Goal: Transaction & Acquisition: Purchase product/service

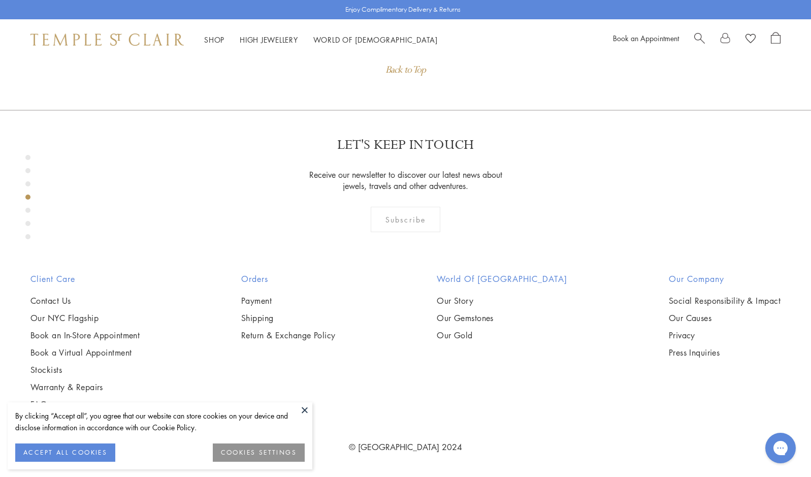
scroll to position [1244, 0]
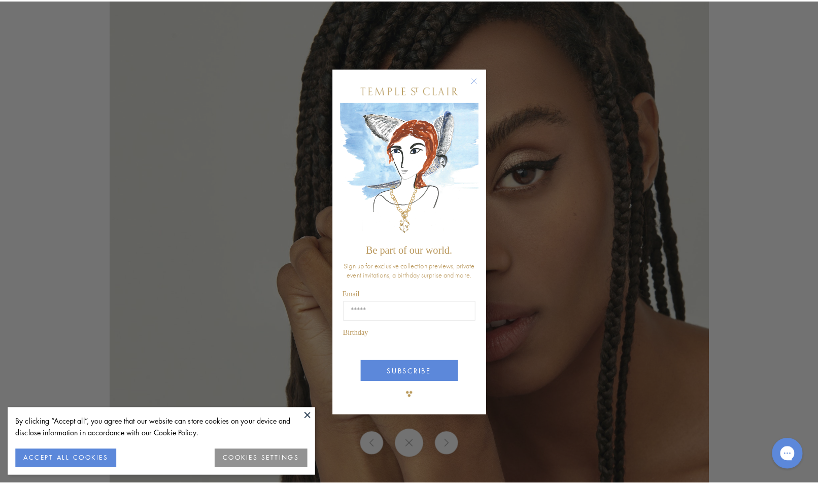
scroll to position [1267, 0]
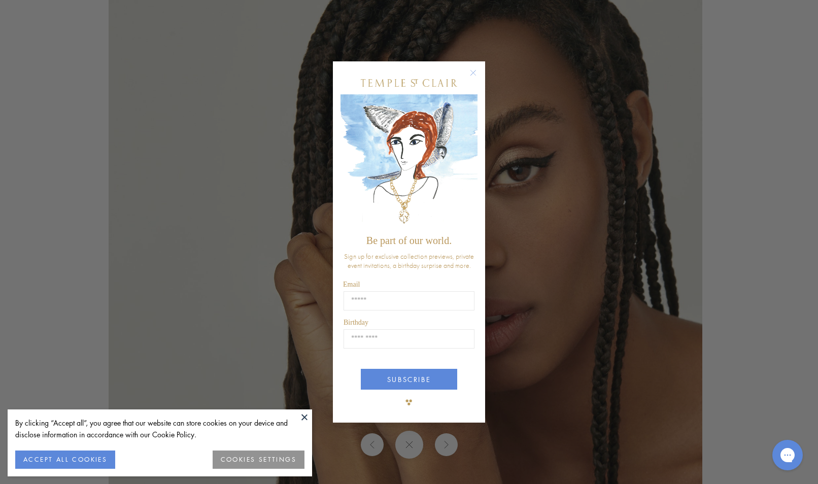
click at [474, 71] on circle "Close dialog" at bounding box center [474, 73] width 12 height 12
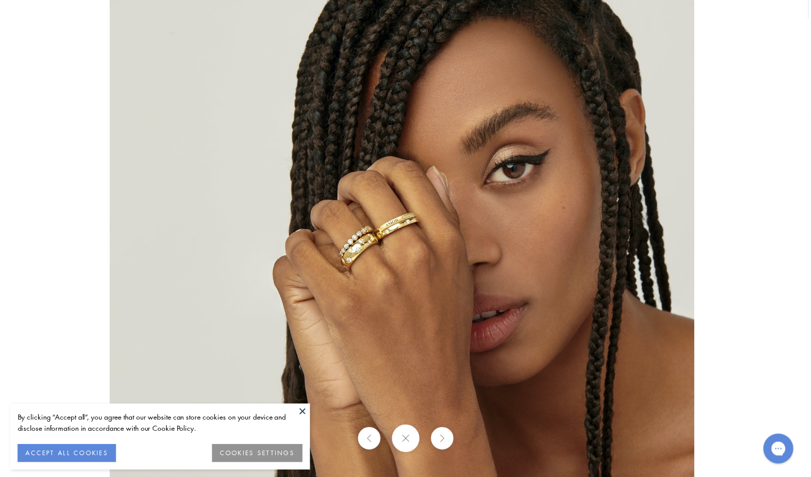
scroll to position [1244, 0]
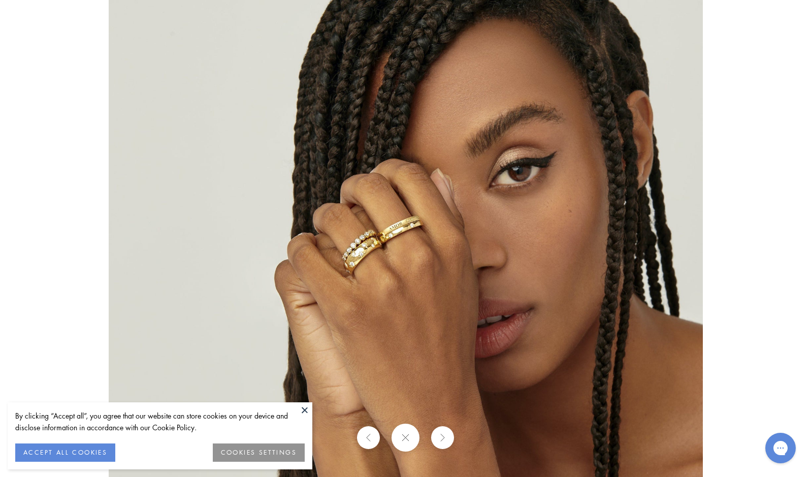
click at [278, 448] on button "COOKIES SETTINGS" at bounding box center [259, 452] width 92 height 18
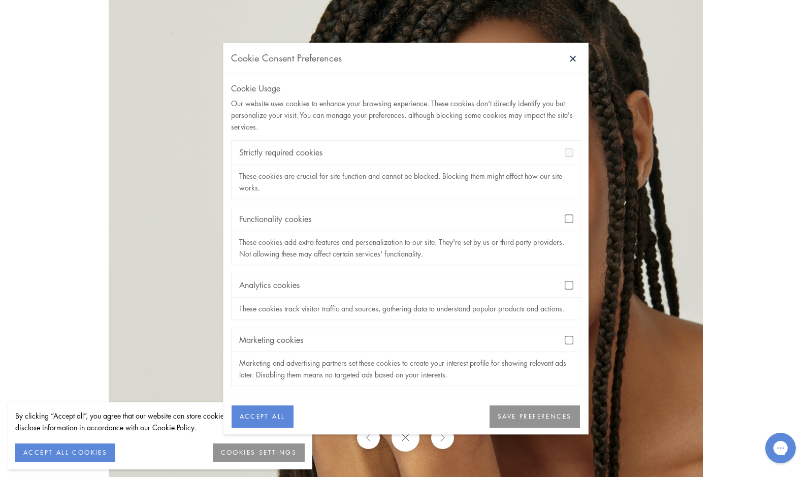
click at [536, 417] on button "SAVE PREFERENCES" at bounding box center [534, 417] width 90 height 22
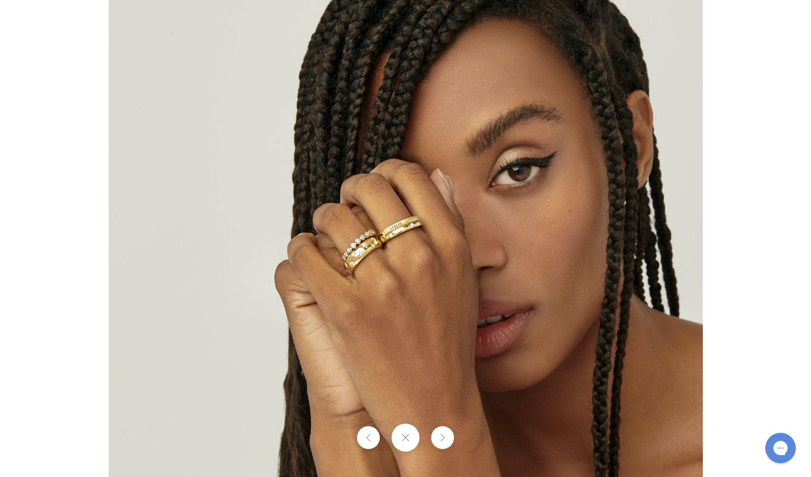
click at [418, 380] on img at bounding box center [406, 239] width 594 height 594
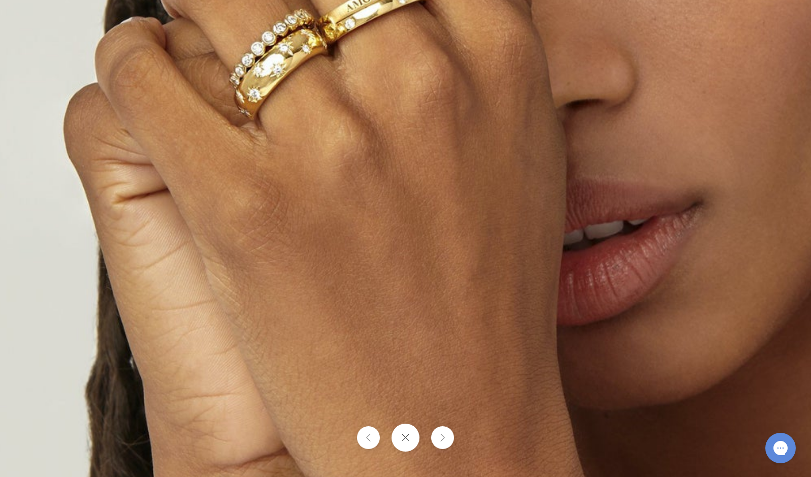
click at [410, 443] on button at bounding box center [405, 437] width 28 height 28
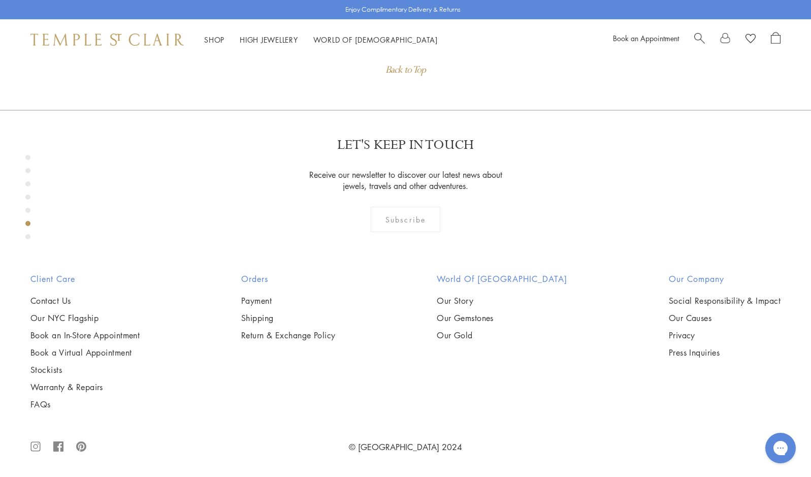
scroll to position [1752, 0]
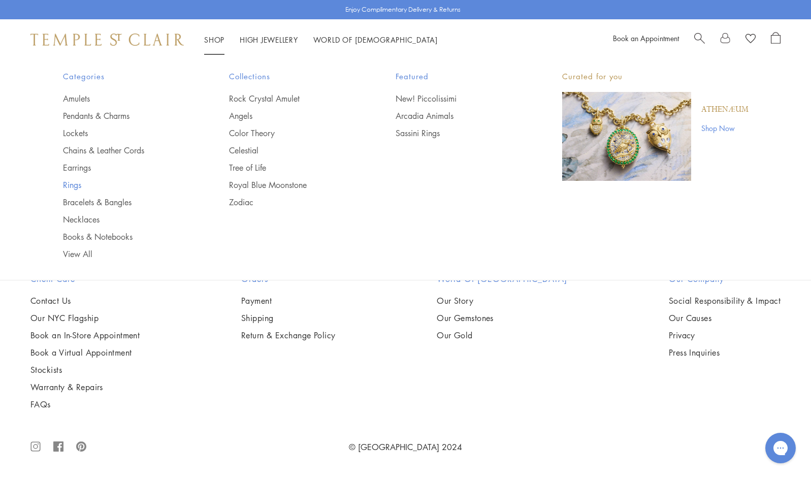
click at [76, 184] on link "Rings" at bounding box center [126, 184] width 126 height 11
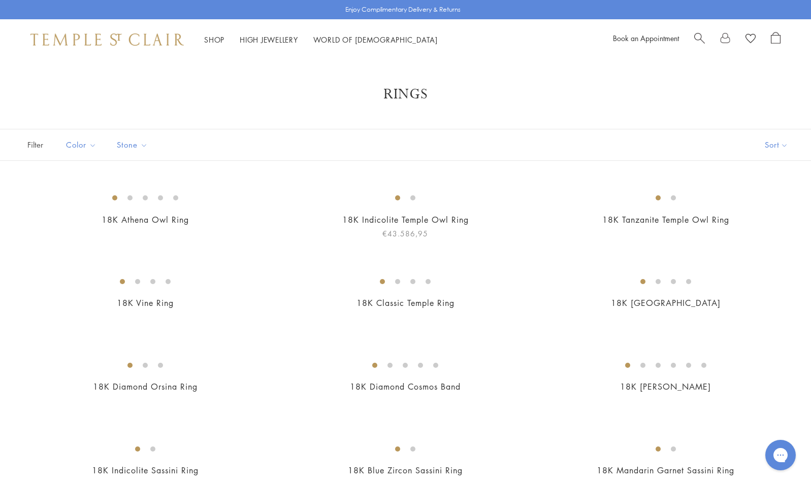
click at [0, 0] on img at bounding box center [0, 0] width 0 height 0
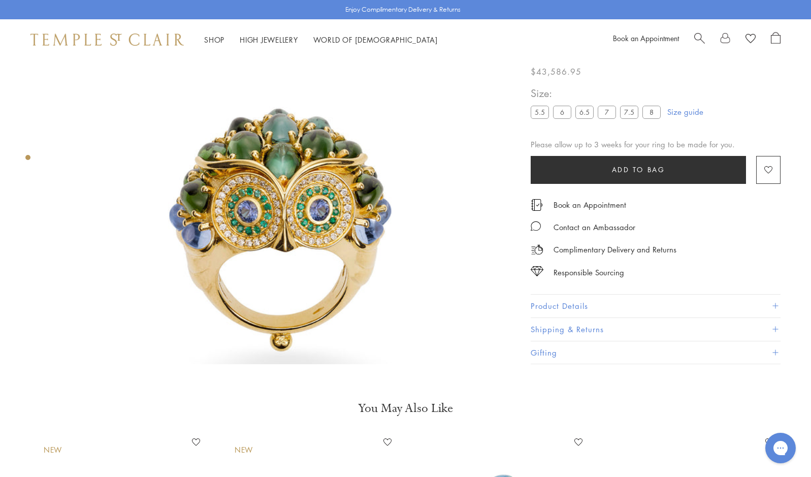
scroll to position [229, 0]
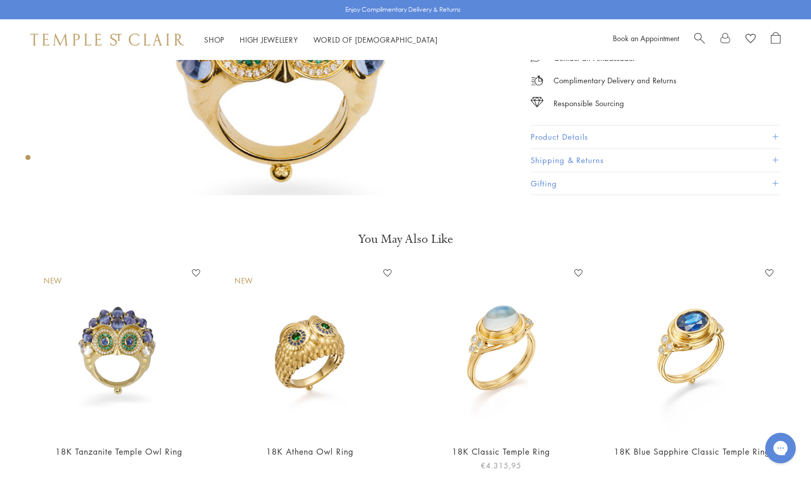
click at [507, 356] on img at bounding box center [501, 350] width 171 height 171
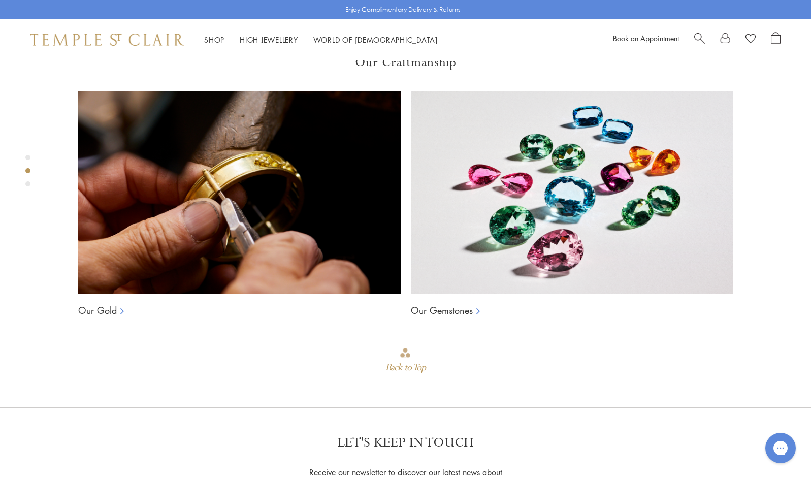
scroll to position [737, 0]
